Goal: Entertainment & Leisure: Consume media (video, audio)

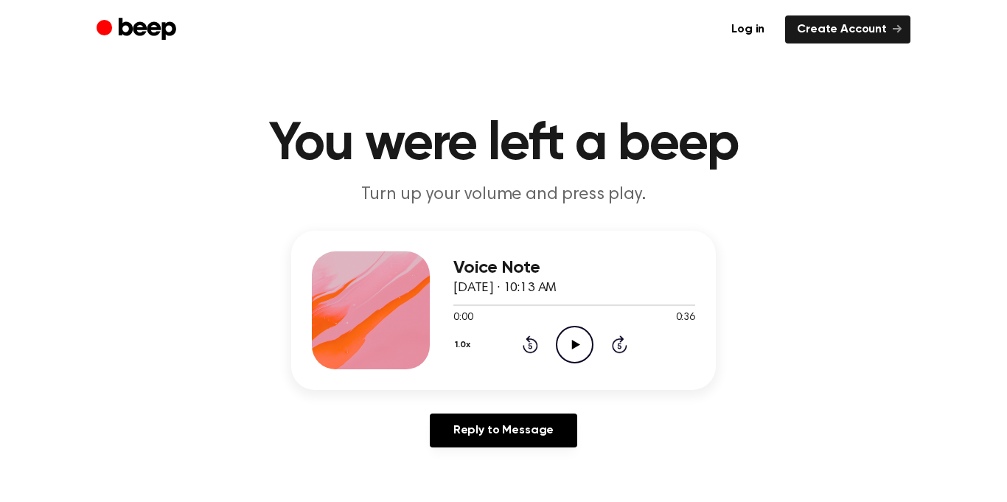
click at [574, 336] on icon "Play Audio" at bounding box center [575, 345] width 38 height 38
click at [574, 336] on icon "Pause Audio" at bounding box center [575, 345] width 38 height 38
click at [570, 341] on icon "Play Audio" at bounding box center [575, 345] width 38 height 38
click at [528, 346] on icon "Rewind 5 seconds" at bounding box center [530, 344] width 16 height 19
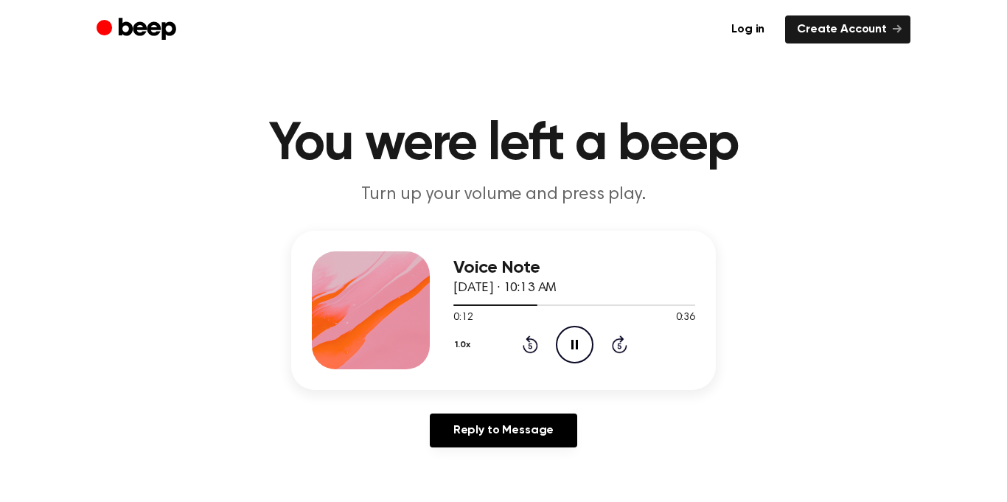
click at [529, 347] on icon "Rewind 5 seconds" at bounding box center [530, 344] width 16 height 19
click at [526, 342] on icon "Rewind 5 seconds" at bounding box center [530, 344] width 16 height 19
click at [584, 336] on icon "Pause Audio" at bounding box center [575, 345] width 38 height 38
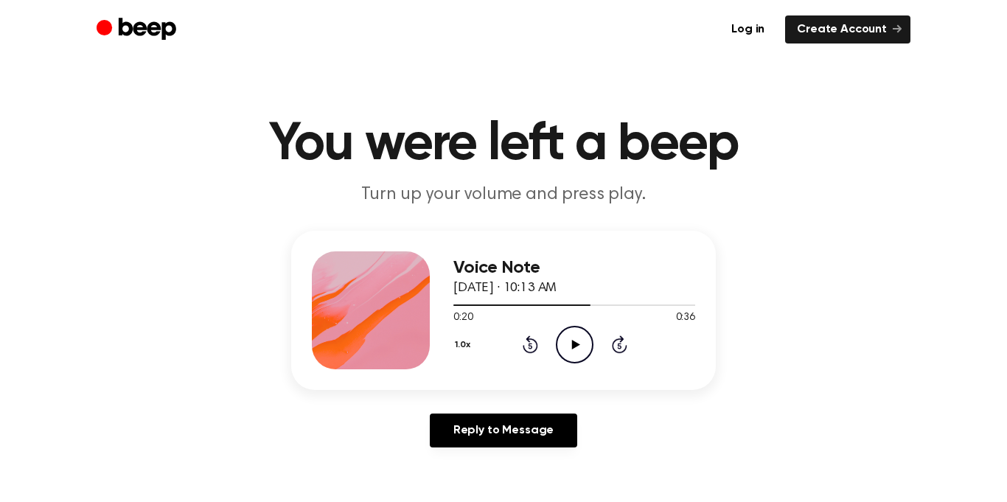
click at [534, 344] on icon "Rewind 5 seconds" at bounding box center [530, 344] width 16 height 19
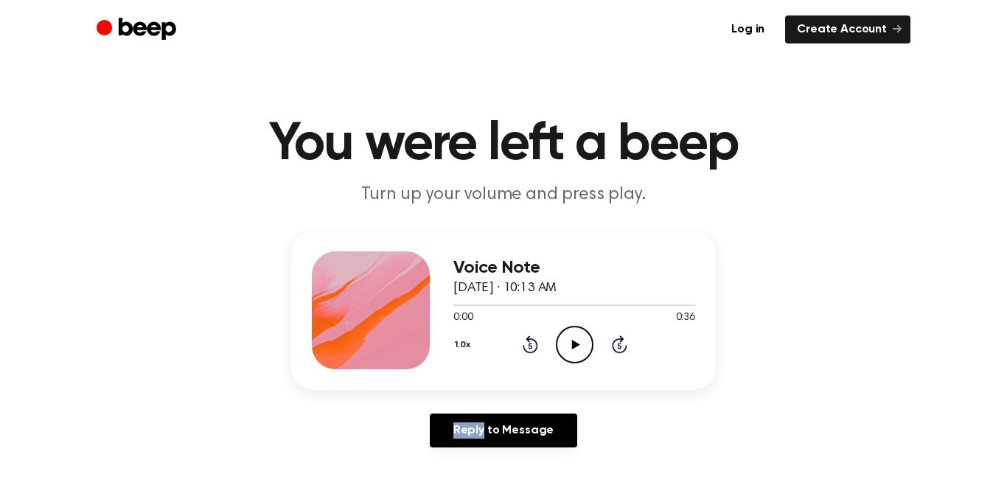
click at [577, 341] on icon "Play Audio" at bounding box center [575, 345] width 38 height 38
click at [577, 341] on icon "Pause Audio" at bounding box center [575, 345] width 38 height 38
click at [577, 341] on icon "Play Audio" at bounding box center [575, 345] width 38 height 38
click at [577, 341] on icon "Pause Audio" at bounding box center [575, 345] width 38 height 38
